Goal: Task Accomplishment & Management: Manage account settings

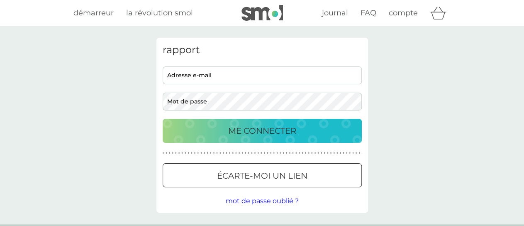
type input "[PERSON_NAME][EMAIL_ADDRESS][DOMAIN_NAME]"
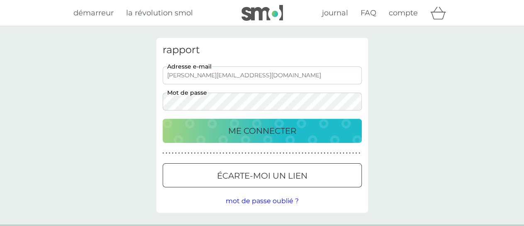
click at [288, 138] on button "ME CONNECTER" at bounding box center [262, 131] width 199 height 24
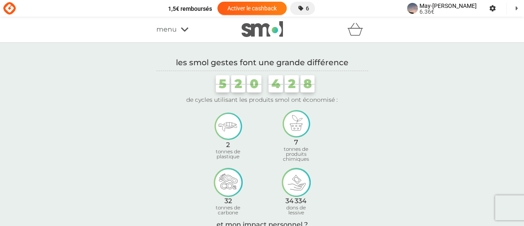
click at [187, 27] on icon at bounding box center [184, 29] width 7 height 5
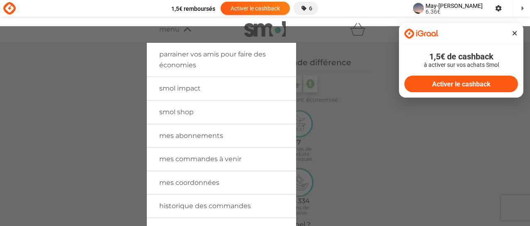
click at [210, 141] on link "mes abonnements" at bounding box center [221, 135] width 149 height 23
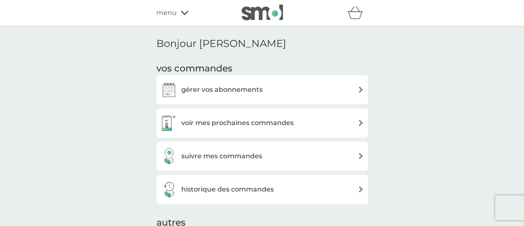
click at [253, 156] on font "suivre mes commandes" at bounding box center [221, 156] width 81 height 8
